Goal: Find specific page/section: Find specific page/section

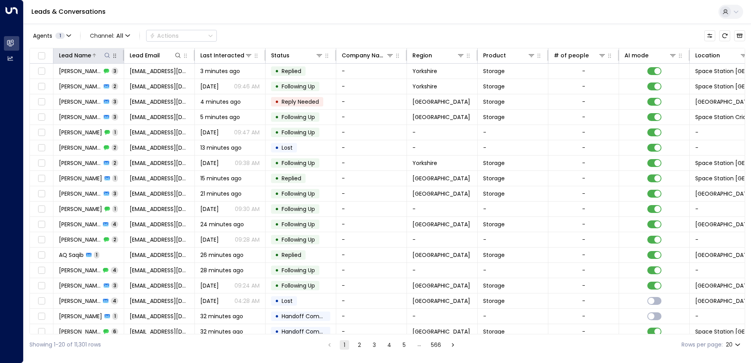
click at [110, 54] on button at bounding box center [107, 55] width 8 height 8
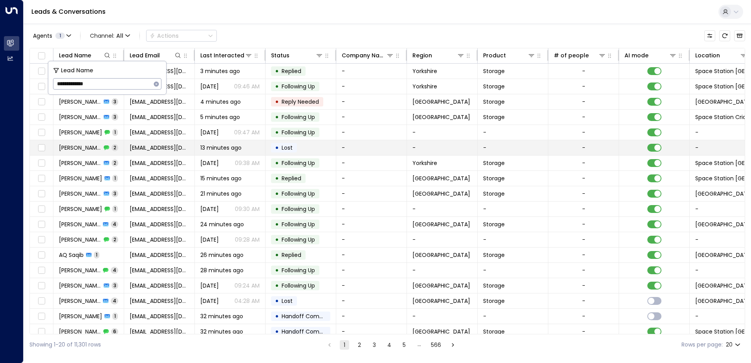
type input "**********"
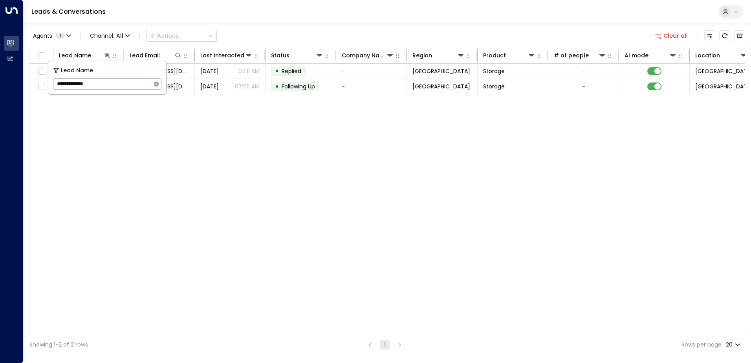
click at [159, 128] on div "Lead Name Lead Email Last Interacted Status Company Name Region Product # of pe…" at bounding box center [387, 191] width 716 height 286
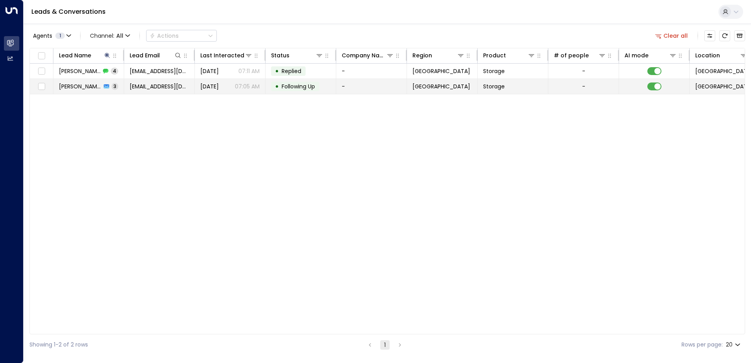
click at [92, 83] on span "[PERSON_NAME]" at bounding box center [80, 87] width 42 height 8
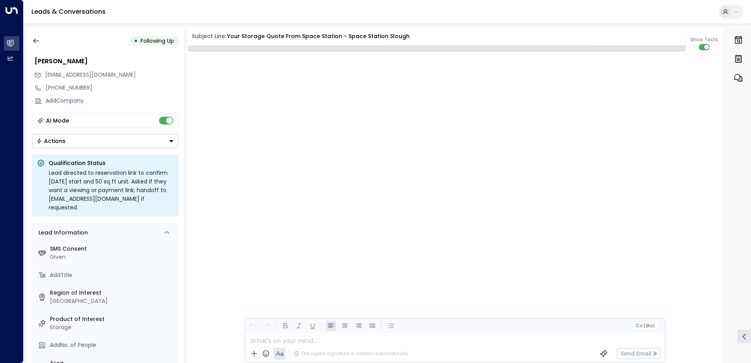
scroll to position [1388, 0]
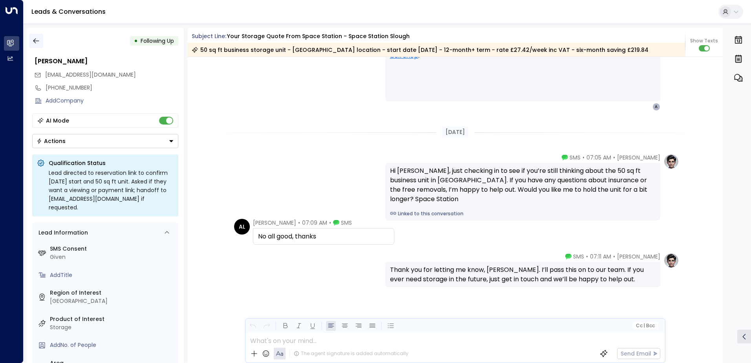
click at [33, 41] on icon "button" at bounding box center [36, 41] width 8 height 8
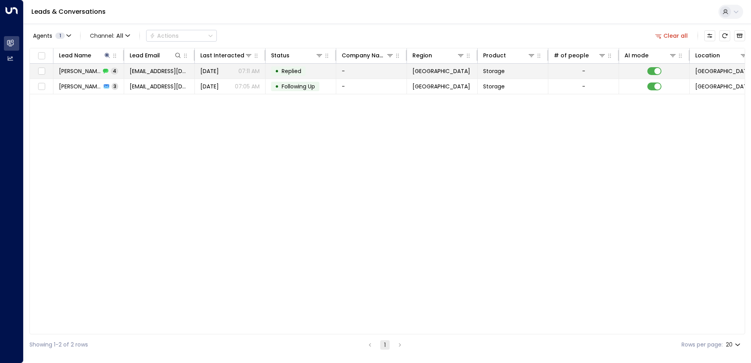
click at [87, 72] on span "[PERSON_NAME]" at bounding box center [80, 71] width 42 height 8
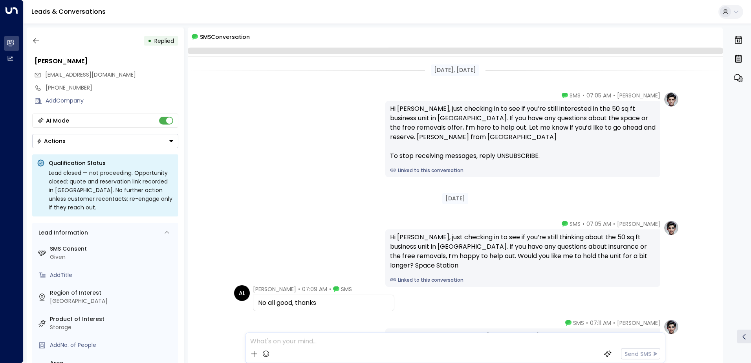
scroll to position [69, 0]
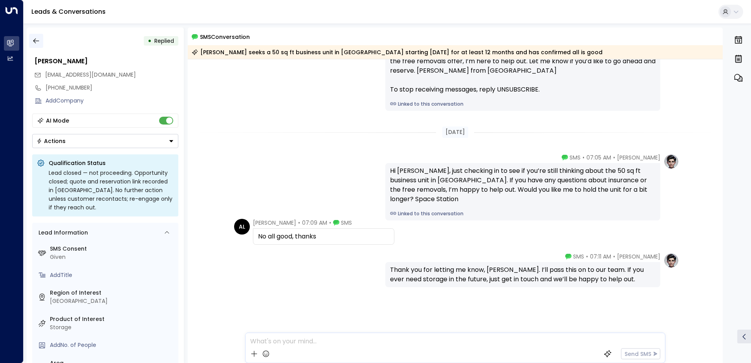
click at [34, 42] on icon "button" at bounding box center [36, 41] width 8 height 8
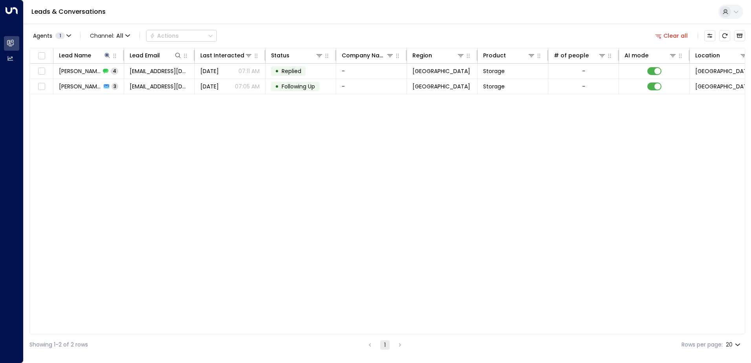
click at [332, 220] on div "Lead Name Lead Email Last Interacted Status Company Name Region Product # of pe…" at bounding box center [387, 191] width 716 height 286
